Goal: Navigation & Orientation: Find specific page/section

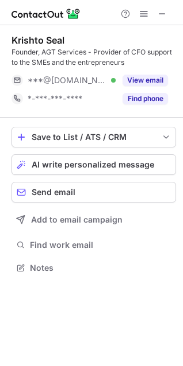
scroll to position [260, 183]
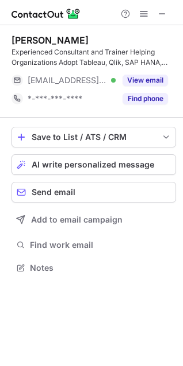
scroll to position [260, 183]
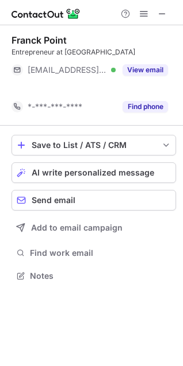
scroll to position [250, 183]
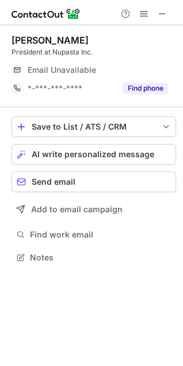
scroll to position [250, 183]
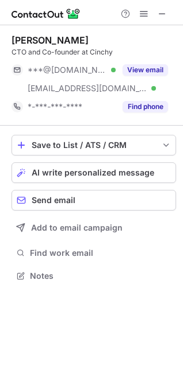
scroll to position [268, 183]
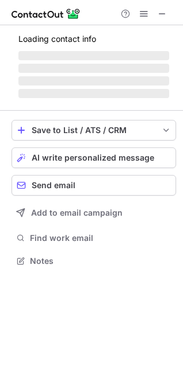
scroll to position [250, 183]
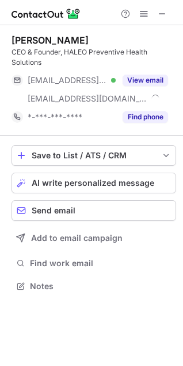
scroll to position [279, 183]
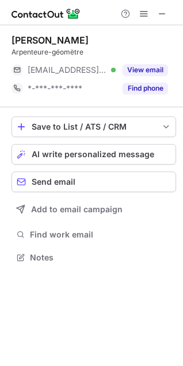
scroll to position [250, 183]
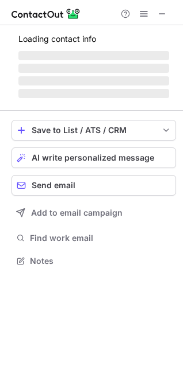
scroll to position [287, 183]
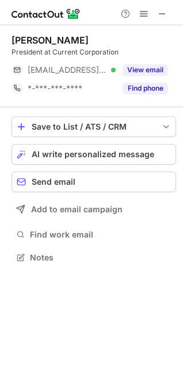
scroll to position [250, 183]
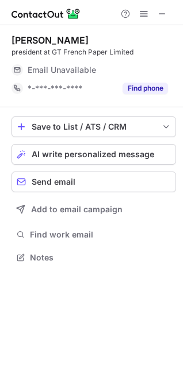
scroll to position [250, 183]
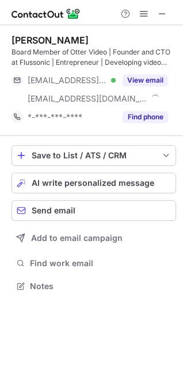
scroll to position [279, 183]
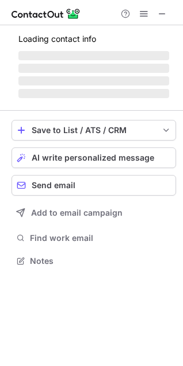
scroll to position [250, 183]
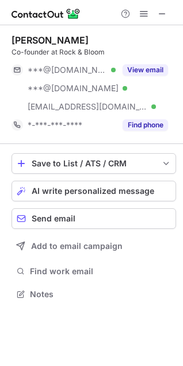
scroll to position [287, 183]
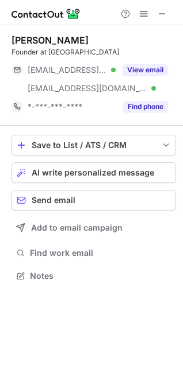
scroll to position [268, 183]
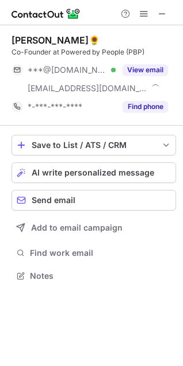
scroll to position [268, 183]
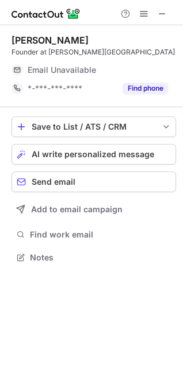
scroll to position [250, 183]
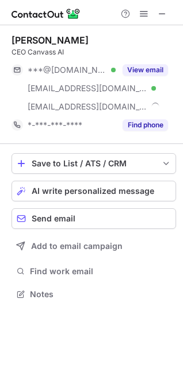
scroll to position [287, 183]
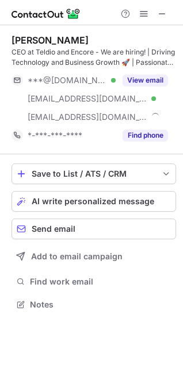
scroll to position [297, 183]
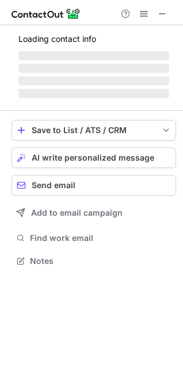
scroll to position [250, 183]
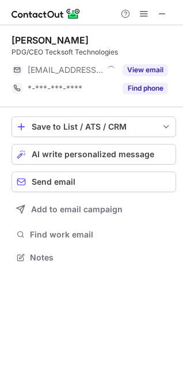
scroll to position [250, 183]
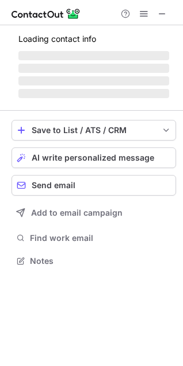
scroll to position [268, 183]
